Goal: Task Accomplishment & Management: Use online tool/utility

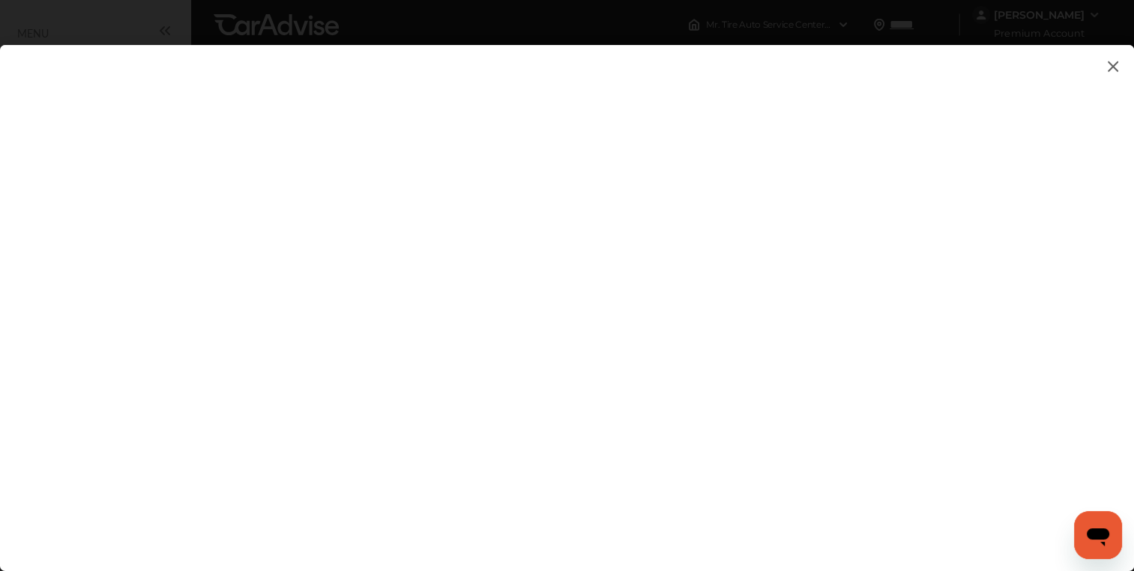
click at [1112, 65] on img at bounding box center [1113, 66] width 18 height 19
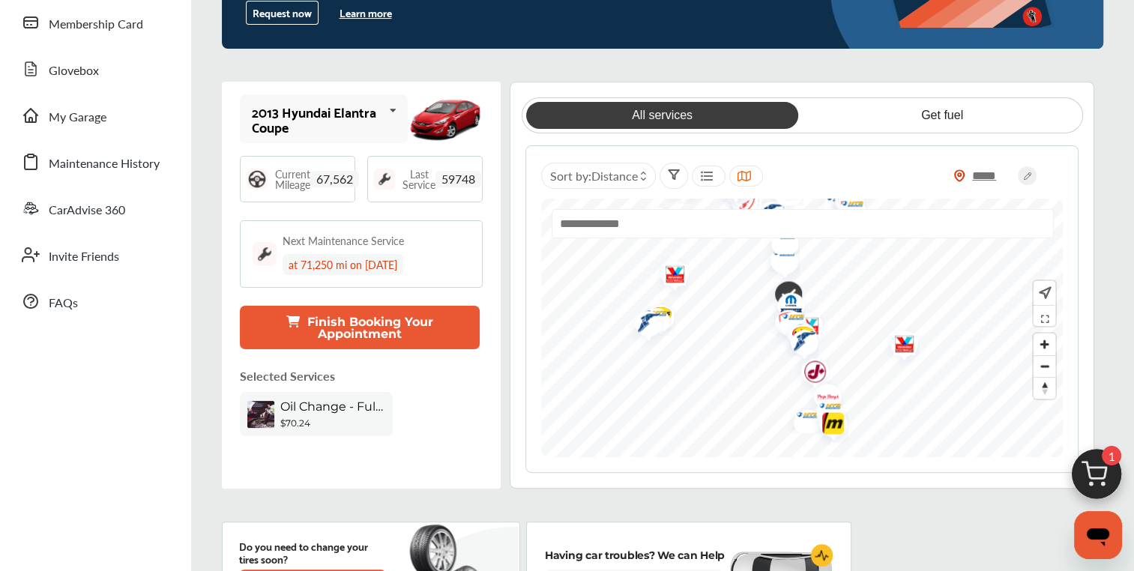
scroll to position [244, 0]
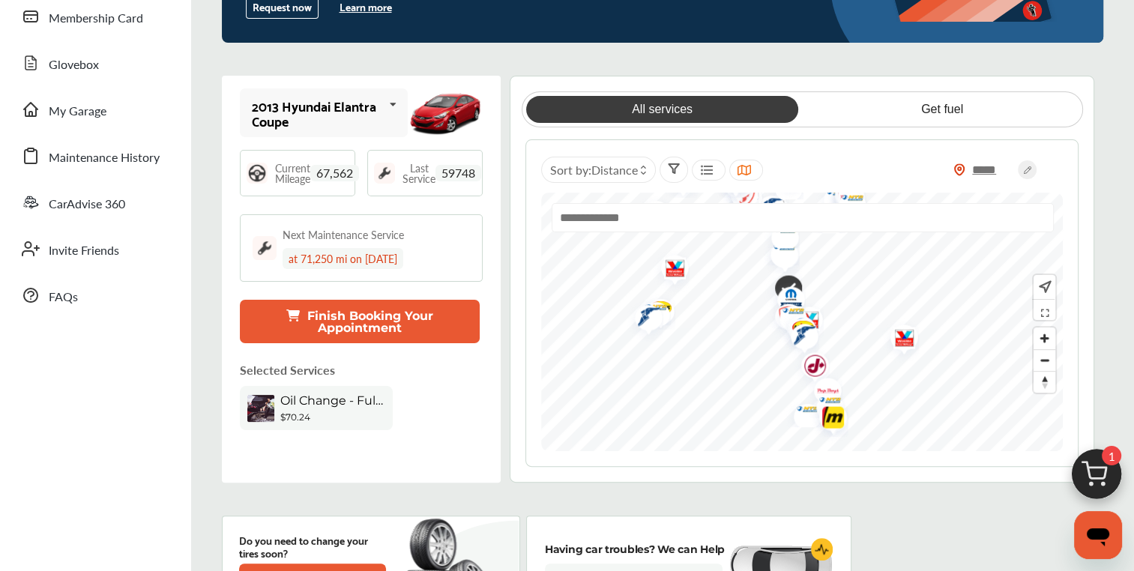
click at [338, 411] on div "$70.24" at bounding box center [332, 416] width 105 height 11
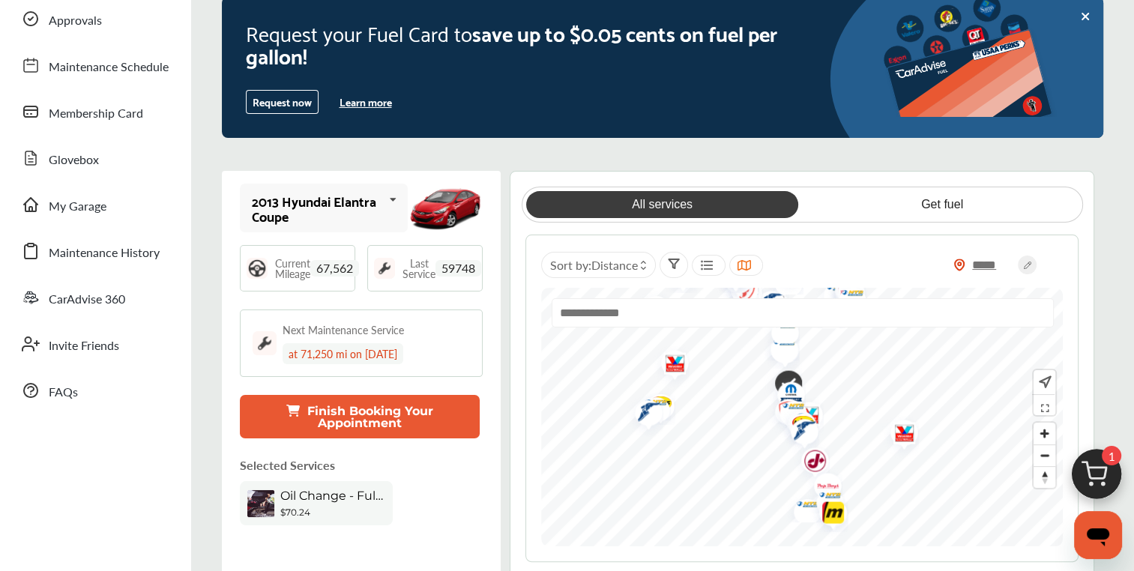
scroll to position [145, 0]
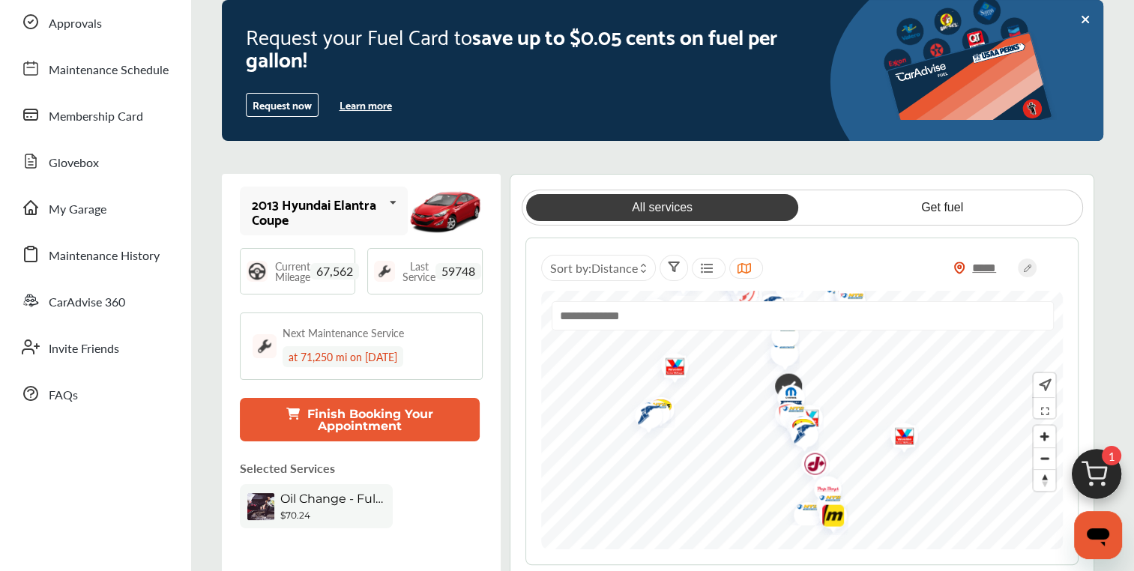
click at [707, 198] on link "All services" at bounding box center [661, 207] width 271 height 27
click at [391, 412] on button "Finish Booking Your Appointment" at bounding box center [360, 419] width 241 height 43
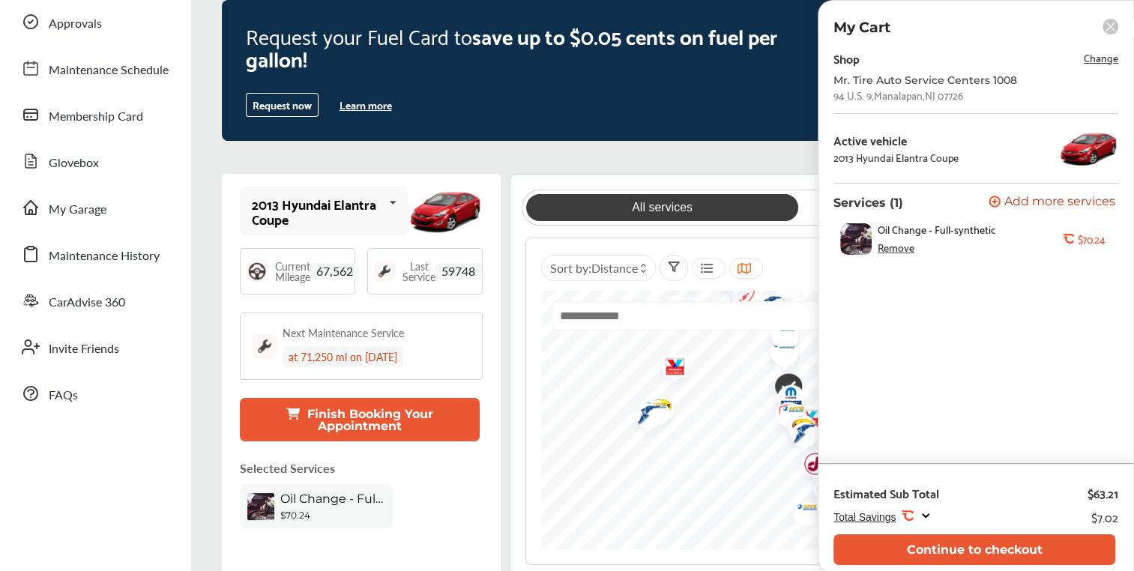
click at [1114, 29] on rect at bounding box center [1111, 27] width 16 height 16
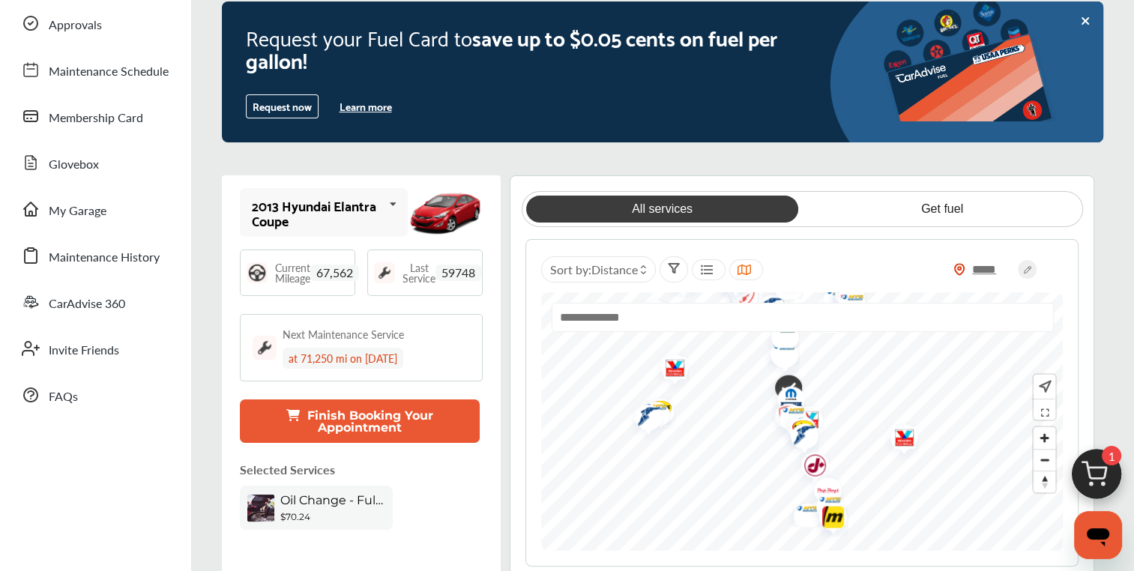
scroll to position [169, 0]
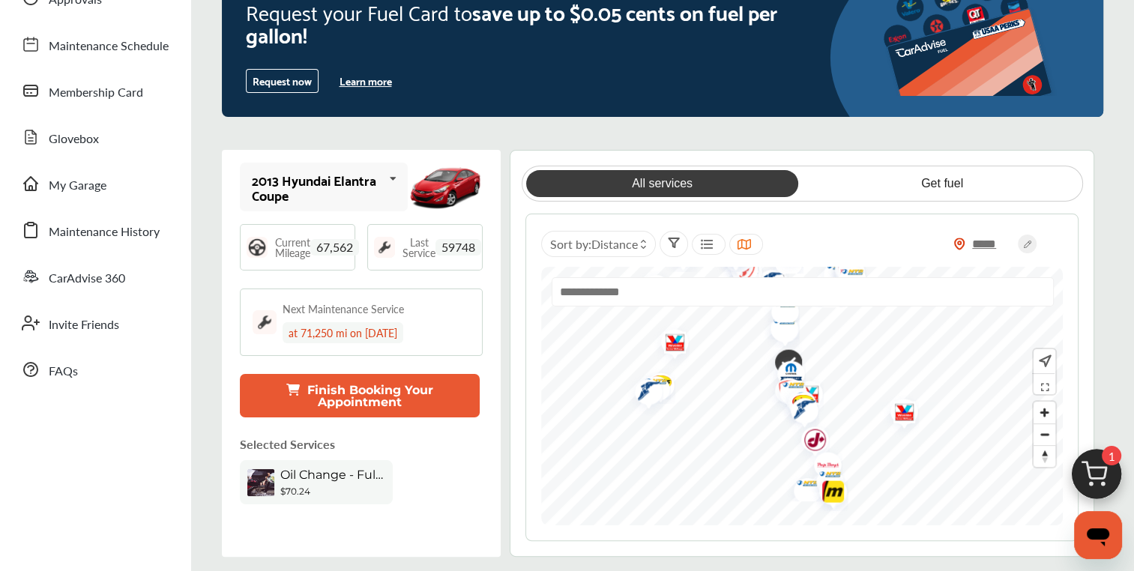
click at [387, 169] on icon at bounding box center [392, 179] width 25 height 32
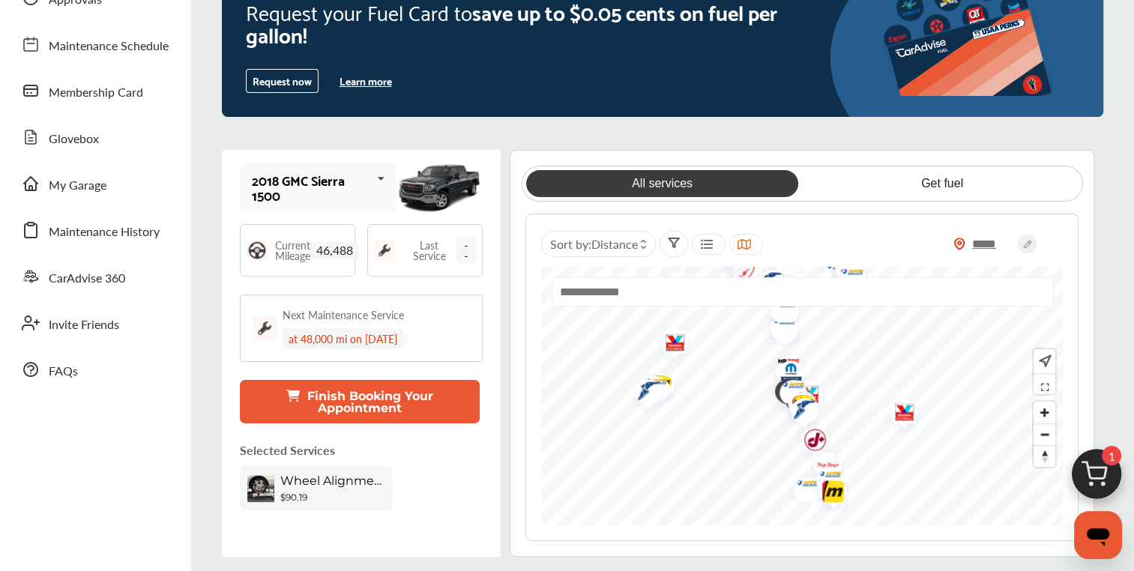
click at [508, 205] on div "2018 GMC Sierra 1500 2018 GMC Sierra 1500 2013 Hyundai Elantra Coupe Current Mi…" at bounding box center [662, 353] width 881 height 407
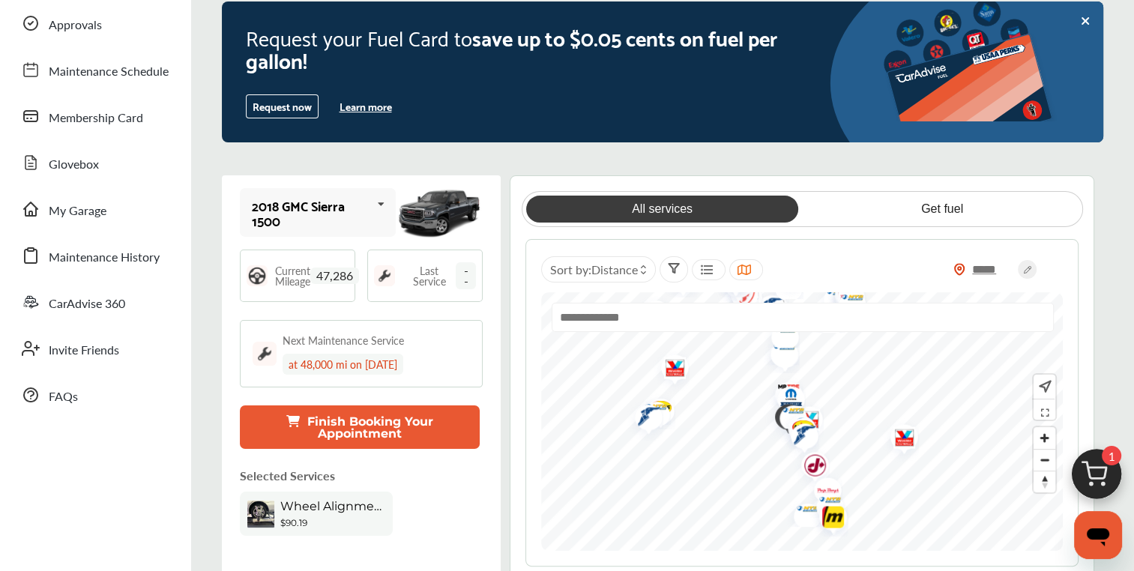
scroll to position [138, 0]
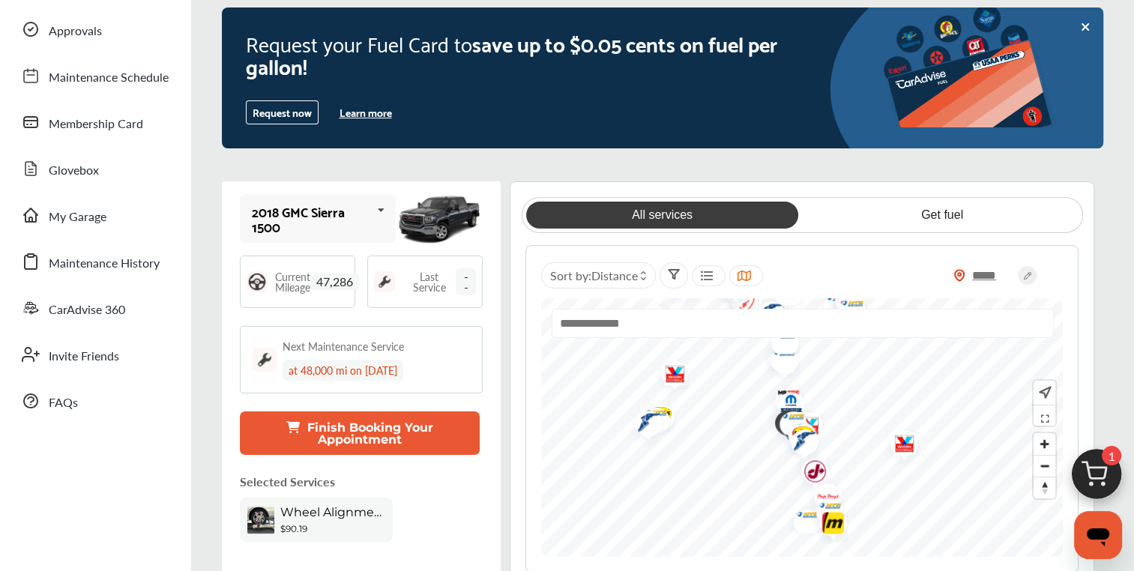
click at [376, 218] on div "2018 GMC Sierra 1500 2018 GMC Sierra 1500 2013 Hyundai Elantra Coupe" at bounding box center [318, 218] width 156 height 49
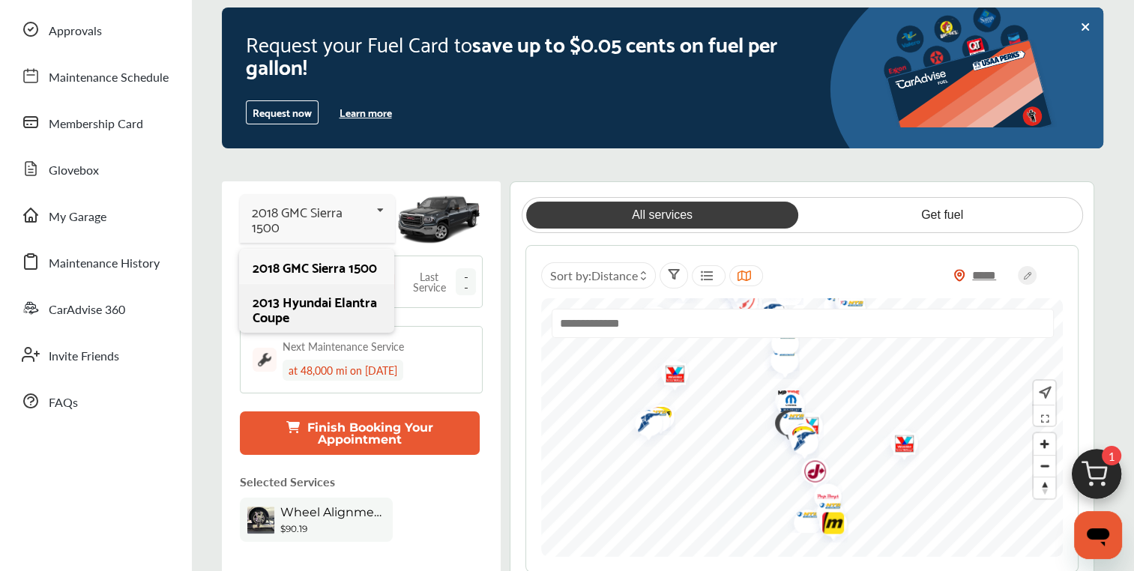
click at [317, 294] on div "2013 Hyundai Elantra Coupe" at bounding box center [317, 309] width 128 height 30
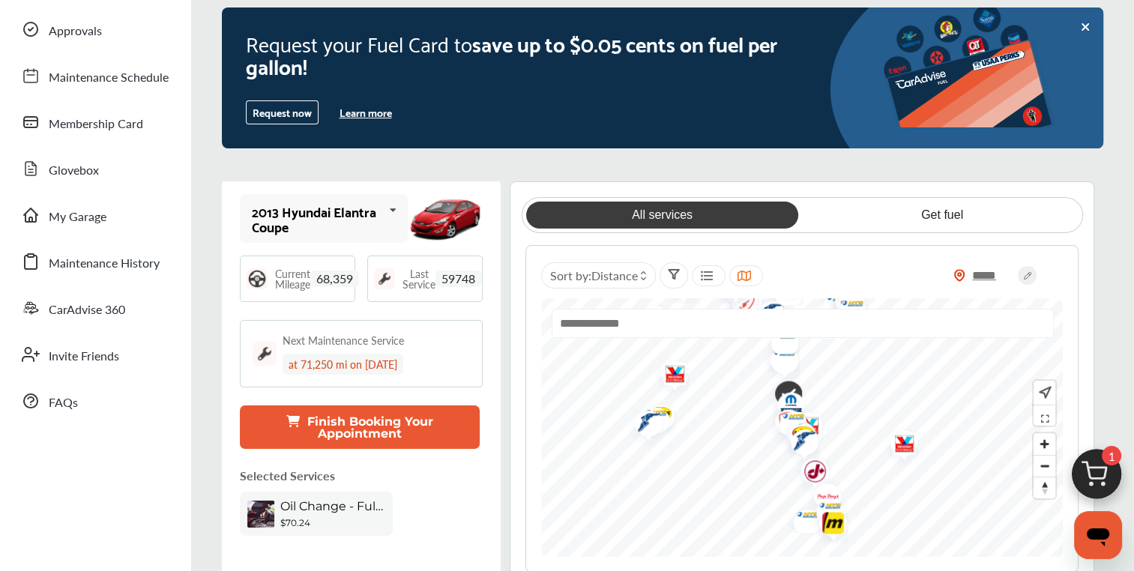
click at [266, 349] on img at bounding box center [265, 354] width 24 height 24
click at [265, 348] on img at bounding box center [265, 354] width 24 height 24
click at [303, 358] on div "at 71,250 mi on [DATE]" at bounding box center [343, 364] width 121 height 21
click at [348, 505] on div "Oil Change - Full-synthetic" at bounding box center [332, 508] width 105 height 18
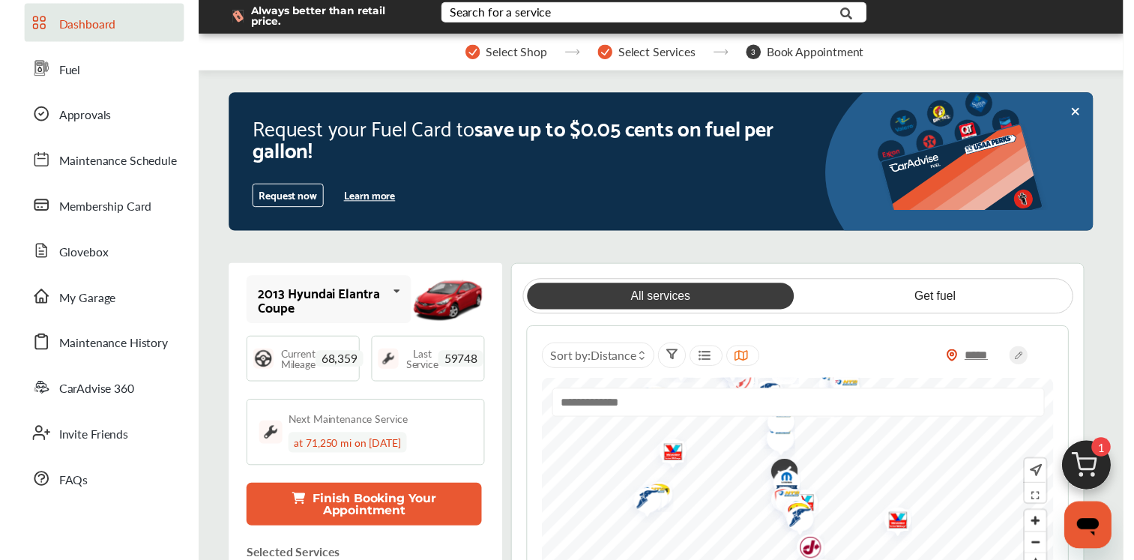
scroll to position [79, 0]
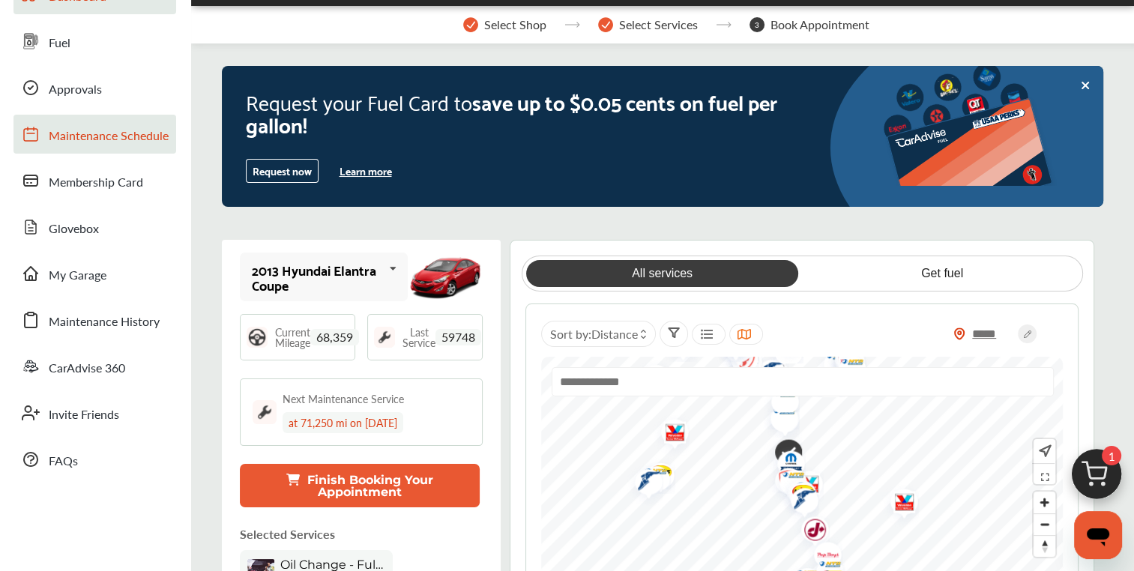
click at [106, 146] on link "Maintenance Schedule" at bounding box center [94, 134] width 163 height 39
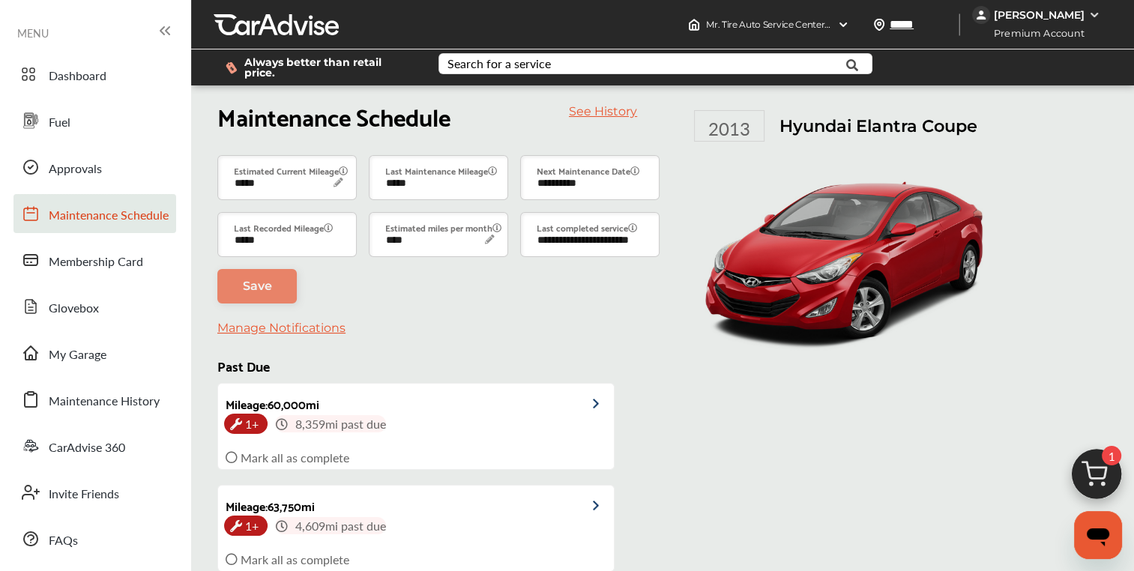
click at [70, 222] on span "Maintenance Schedule" at bounding box center [109, 215] width 120 height 19
click at [92, 69] on span "Dashboard" at bounding box center [78, 76] width 58 height 19
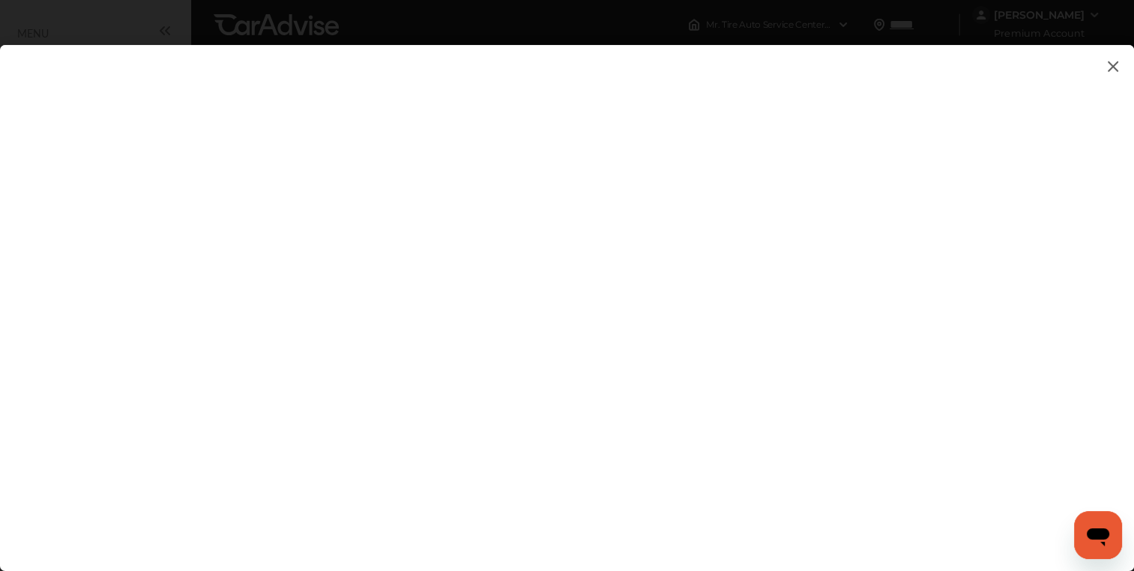
click at [1109, 71] on img at bounding box center [1113, 66] width 18 height 19
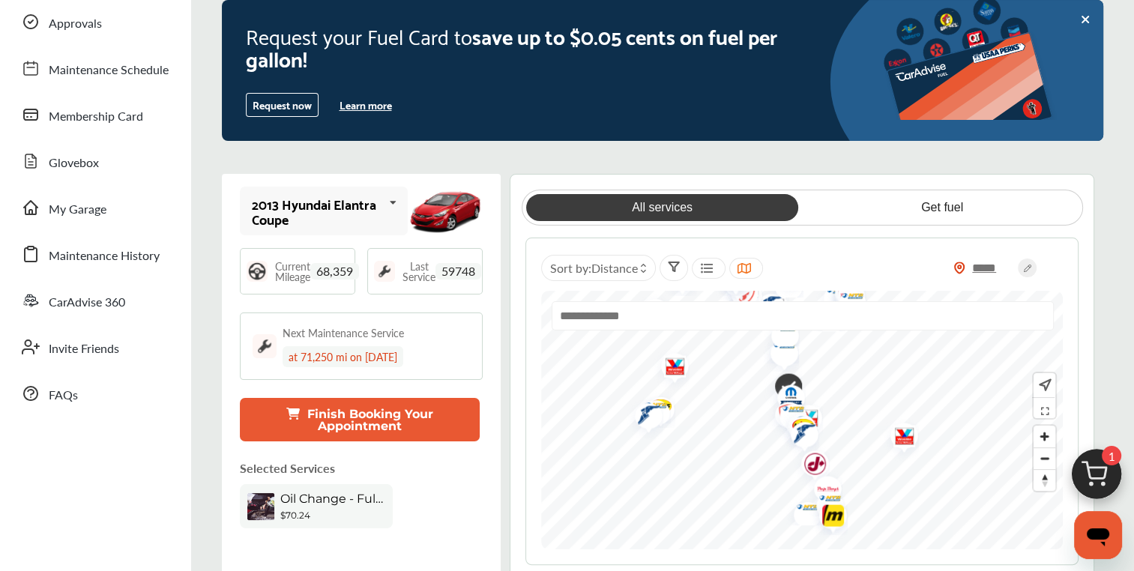
scroll to position [217, 0]
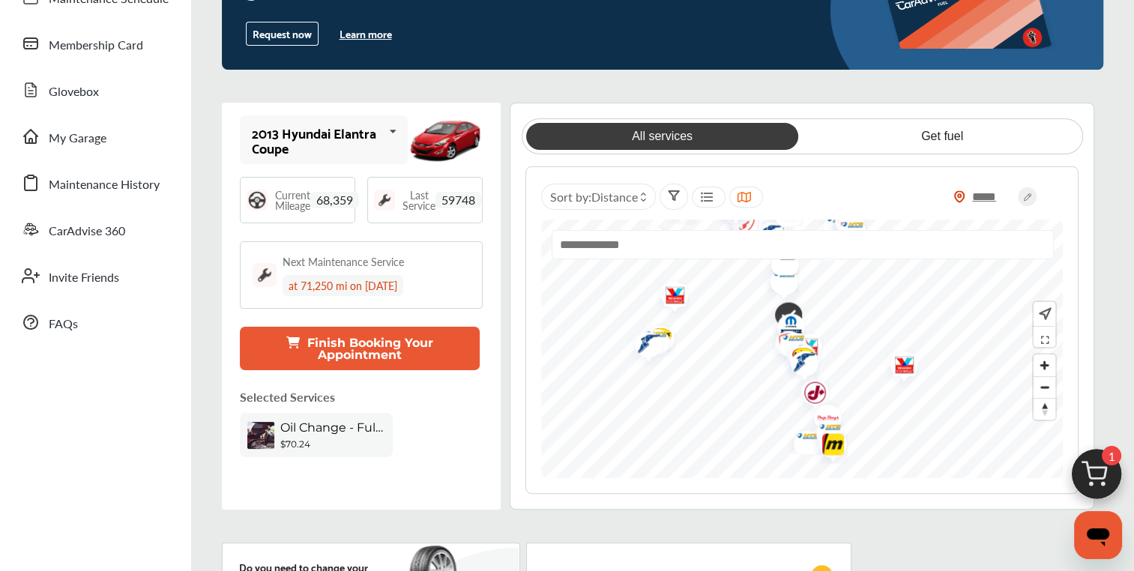
click at [288, 423] on span "Oil Change - Full-synthetic" at bounding box center [332, 427] width 105 height 14
click at [616, 193] on span "Distance" at bounding box center [614, 196] width 46 height 17
click at [587, 220] on label at bounding box center [593, 220] width 22 height 0
click at [821, 189] on div "***** Sort by : Price" at bounding box center [802, 197] width 522 height 30
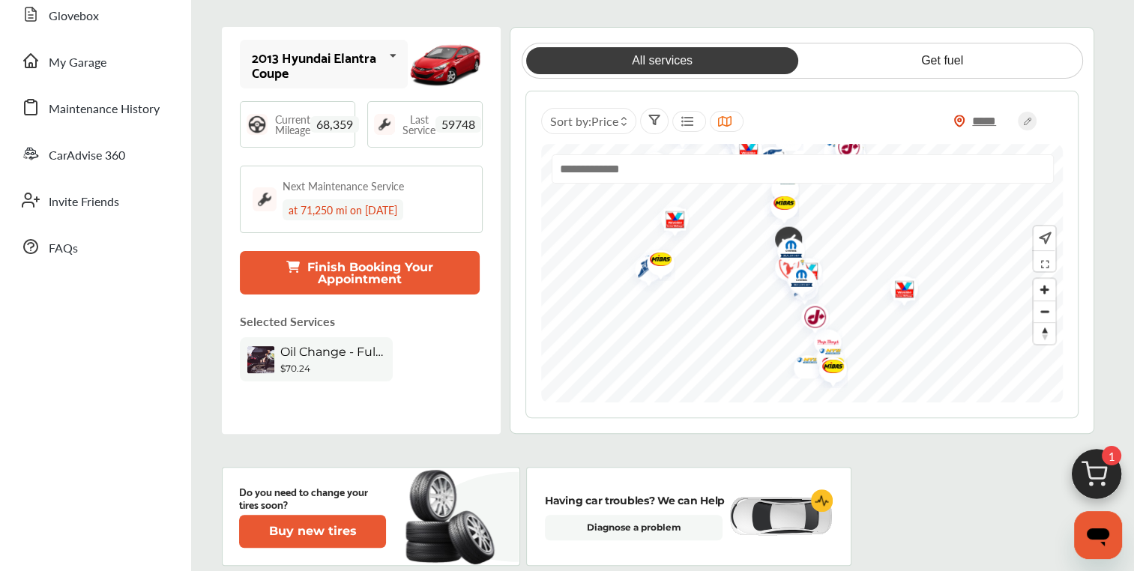
scroll to position [315, 0]
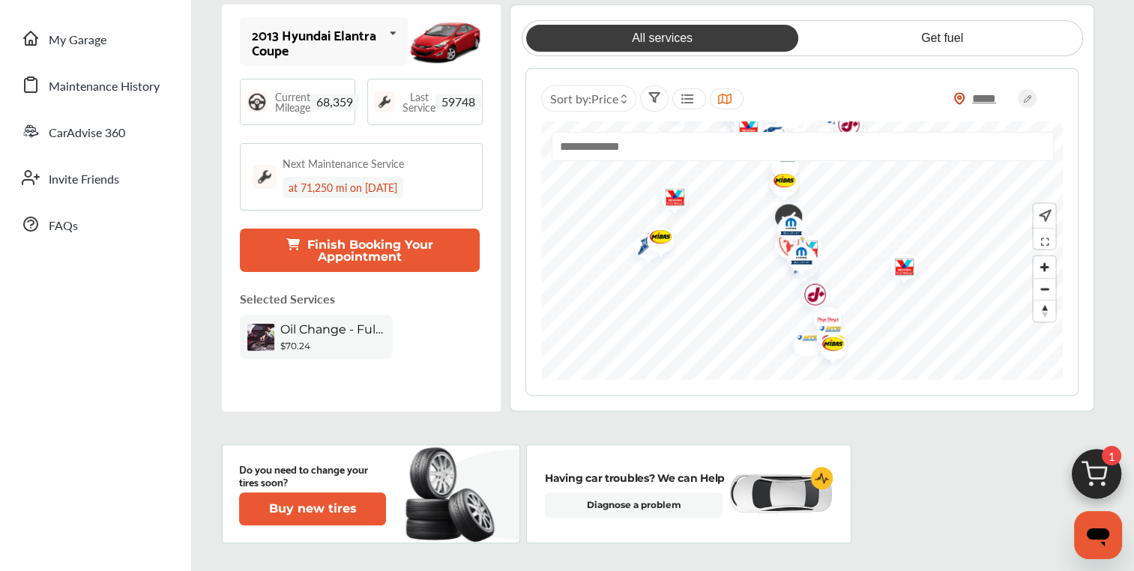
click at [651, 94] on icon at bounding box center [654, 97] width 12 height 12
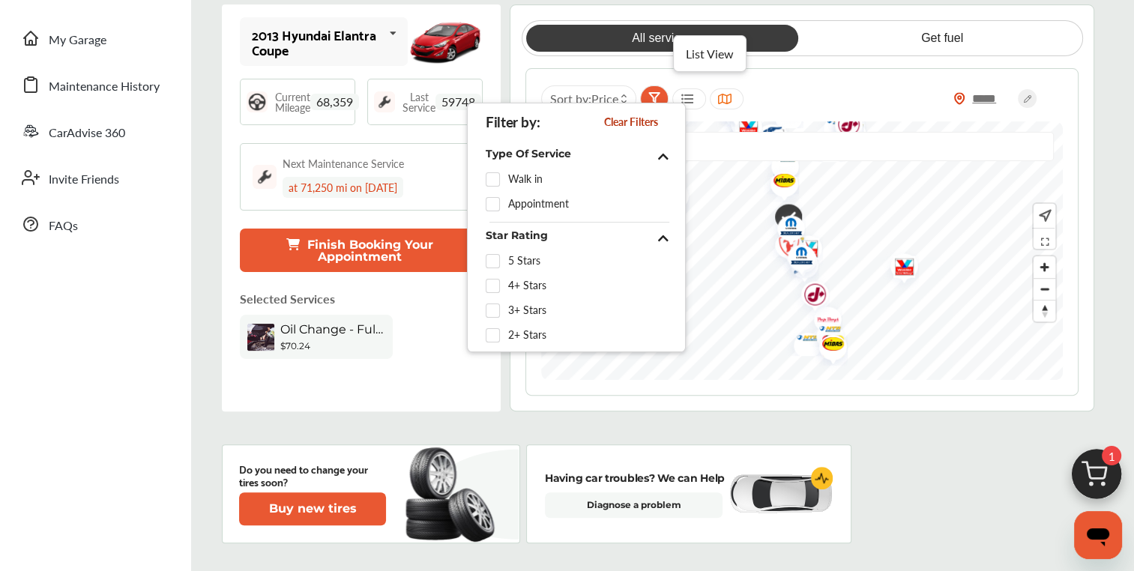
click at [684, 93] on icon at bounding box center [688, 99] width 14 height 12
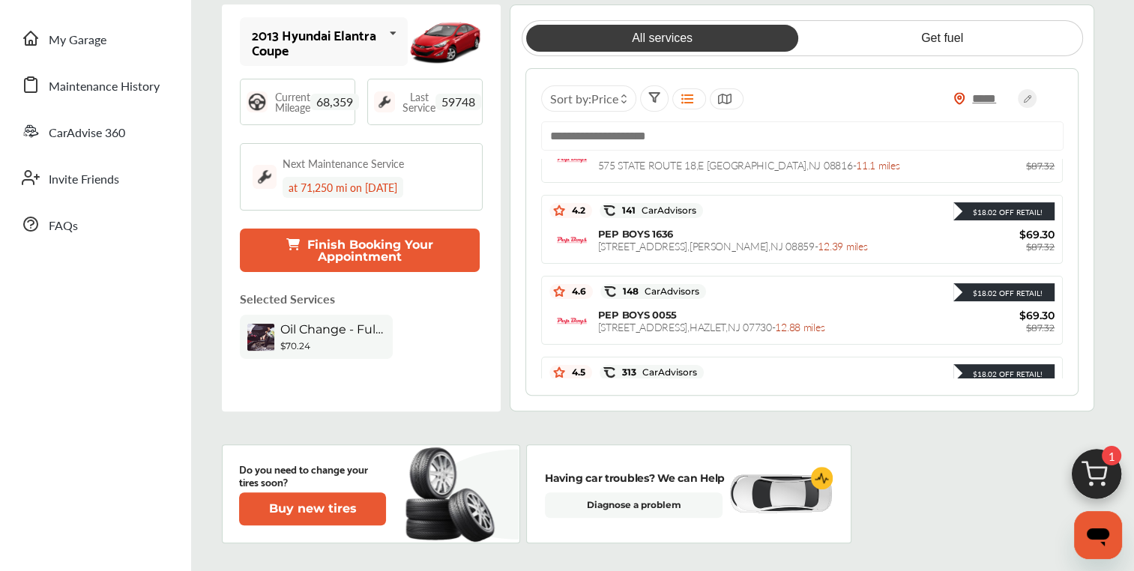
scroll to position [510, 0]
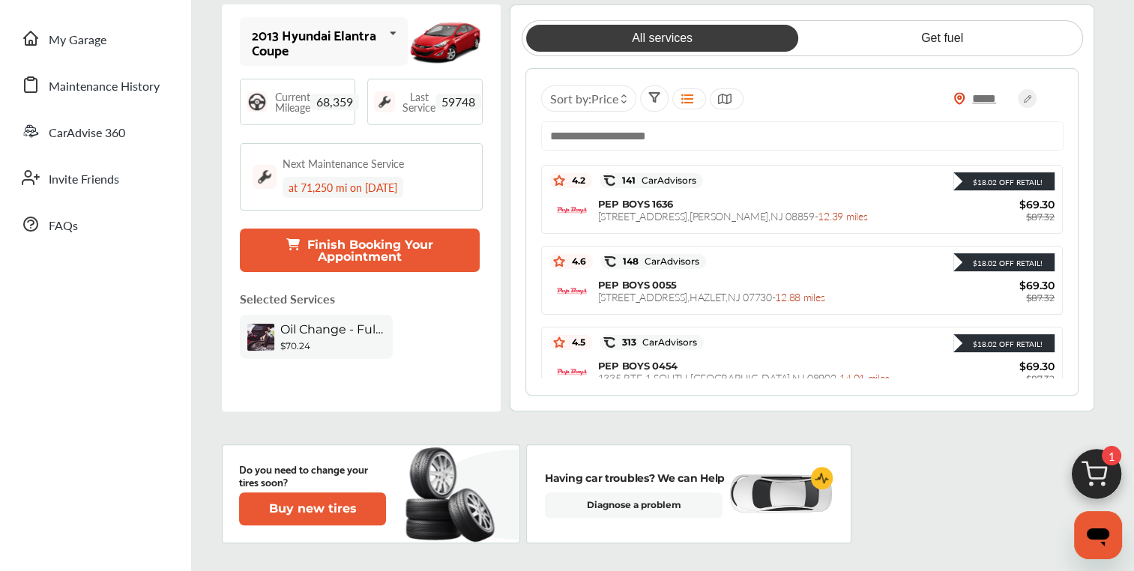
drag, startPoint x: 1058, startPoint y: 361, endPoint x: 1082, endPoint y: 373, distance: 26.8
click at [1082, 373] on div "All services Get fuel ***** Sort by : Price Sponsored shops Sponsored $10.10 Of…" at bounding box center [802, 207] width 585 height 407
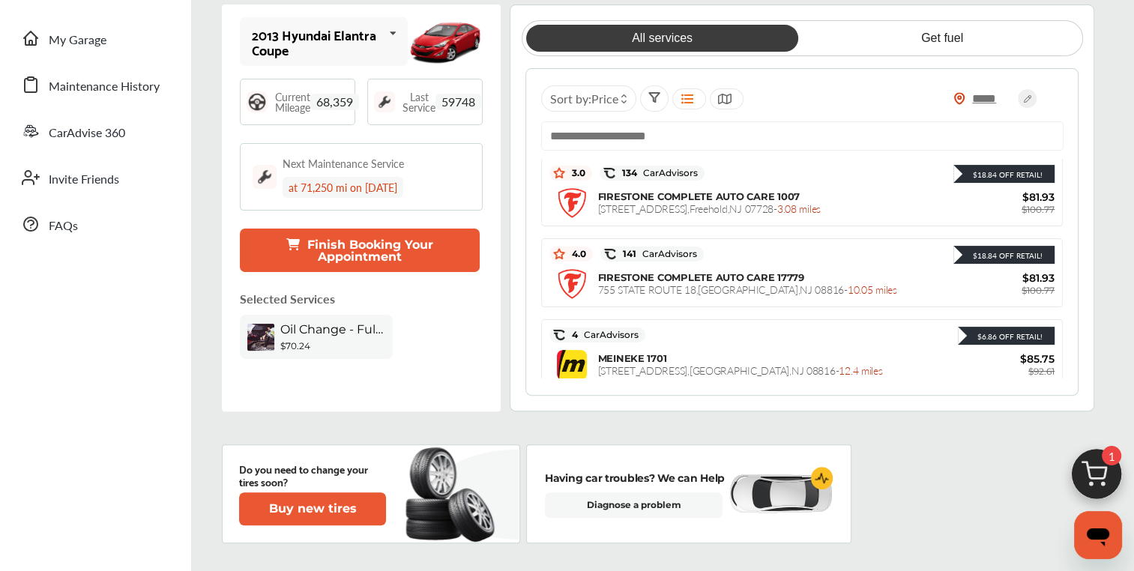
scroll to position [2330, 0]
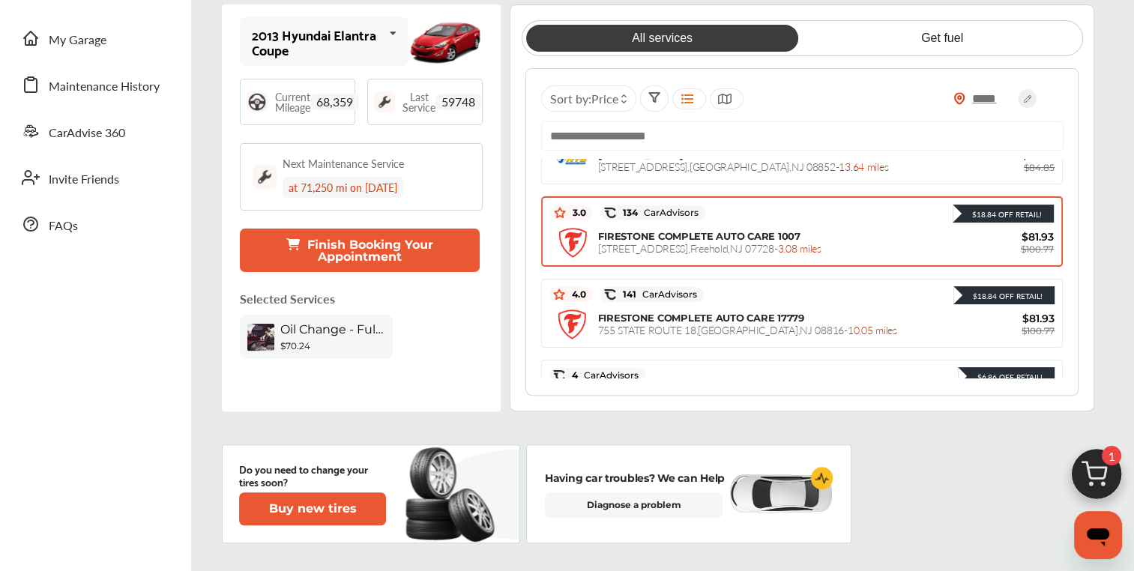
click at [946, 230] on div "FIRESTONE COMPLETE AUTO CARE [STREET_ADDRESS] - 3.08 miles" at bounding box center [781, 242] width 366 height 25
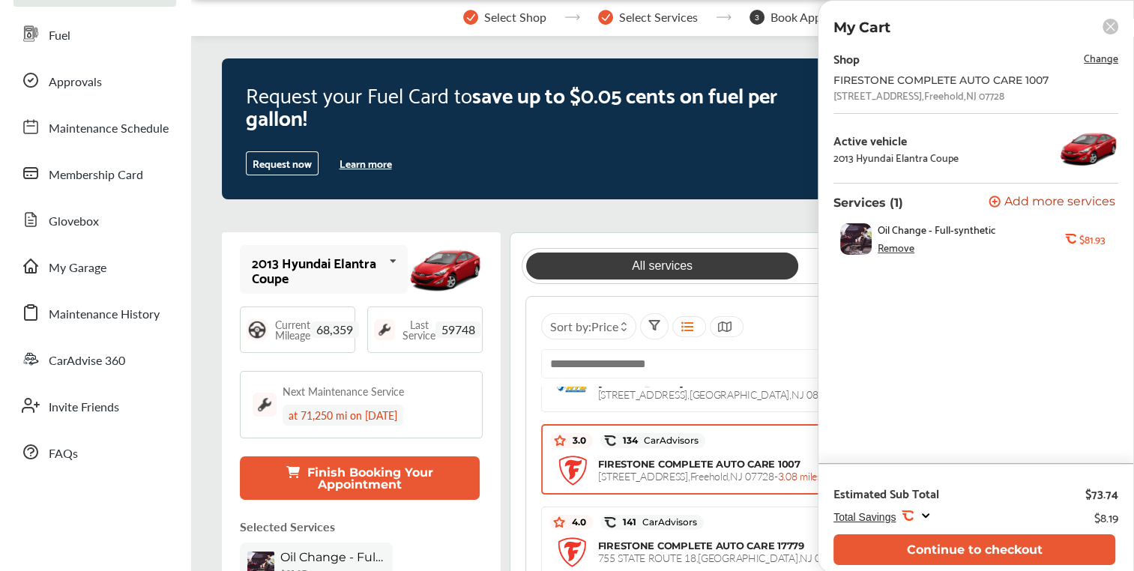
scroll to position [30, 0]
